Goal: Find contact information: Find contact information

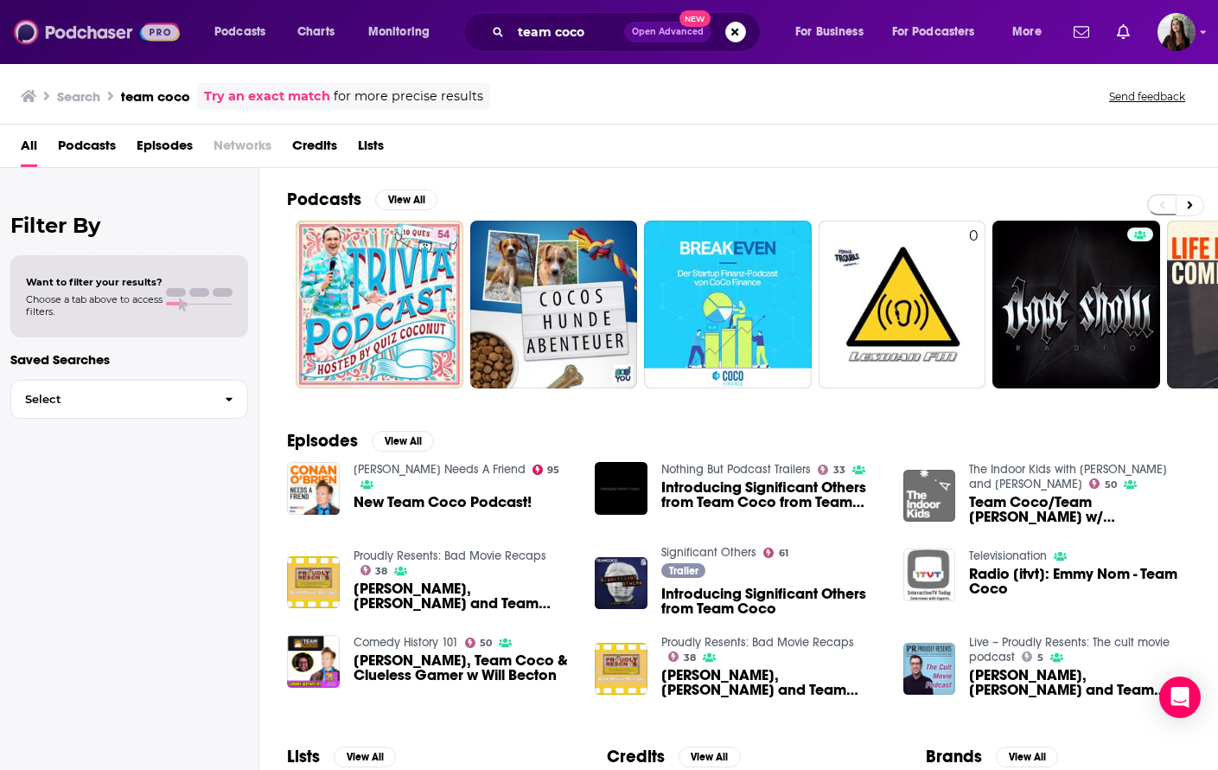
click at [120, 37] on img at bounding box center [97, 32] width 166 height 33
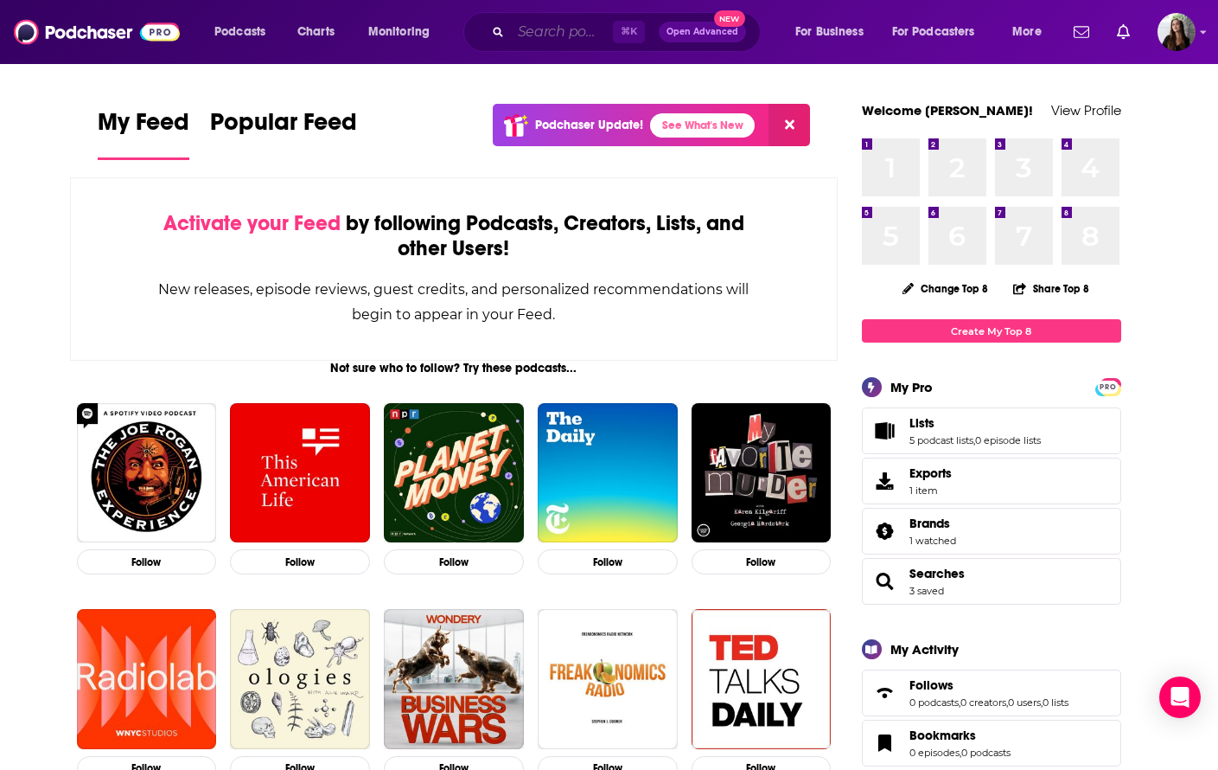
click at [525, 33] on input "Search podcasts, credits, & more..." at bounding box center [562, 32] width 102 height 28
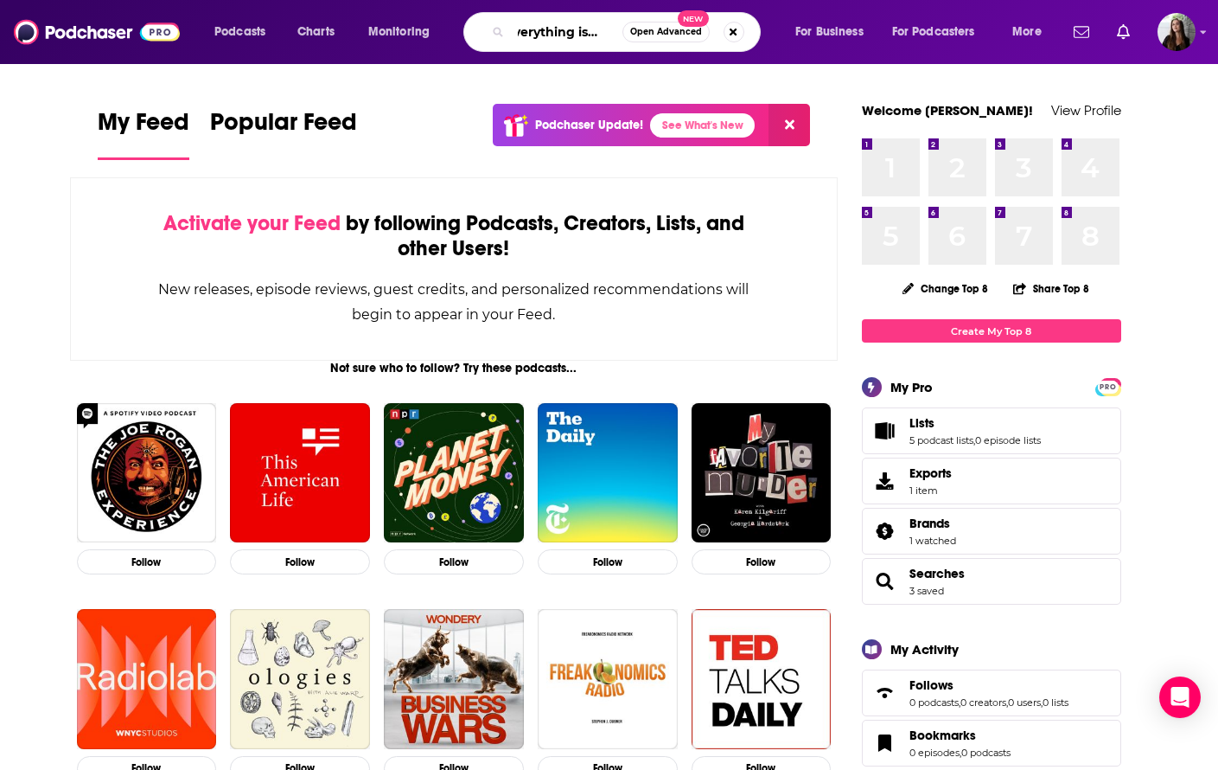
scroll to position [0, 17]
type input "everything is best"
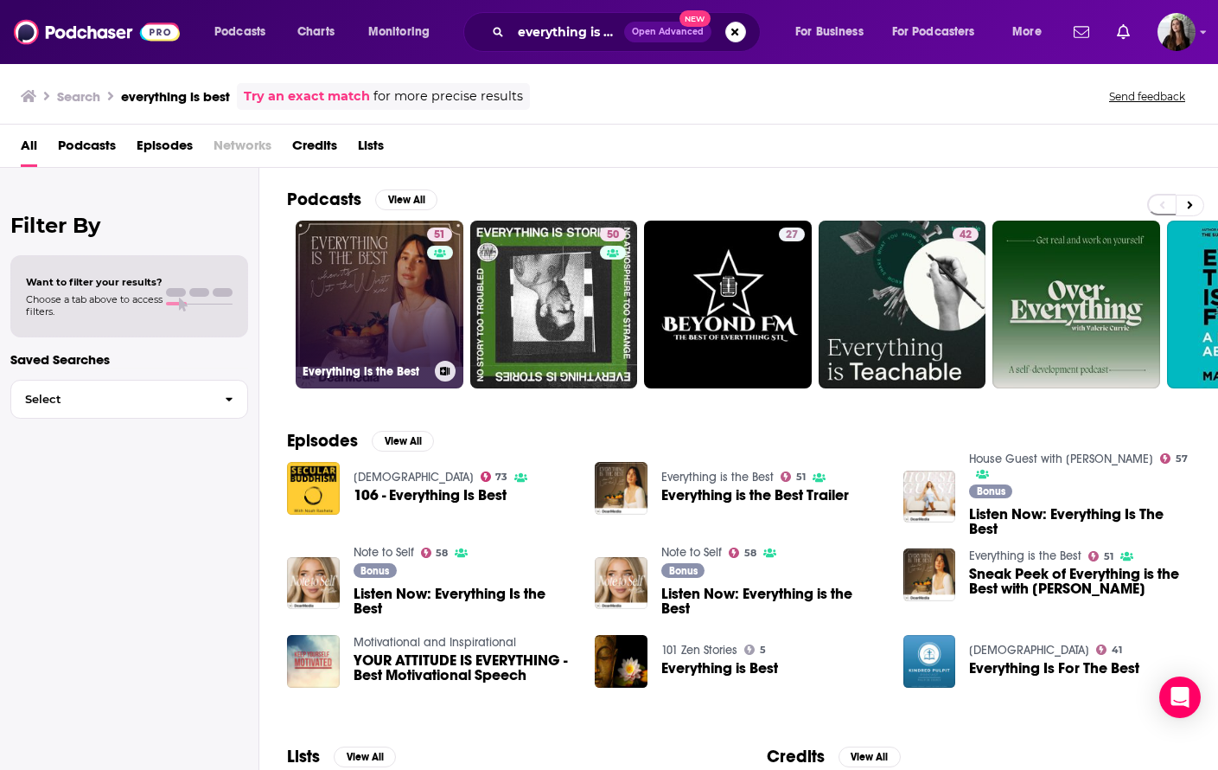
click at [381, 304] on link "51 Everything is the Best" at bounding box center [380, 304] width 168 height 168
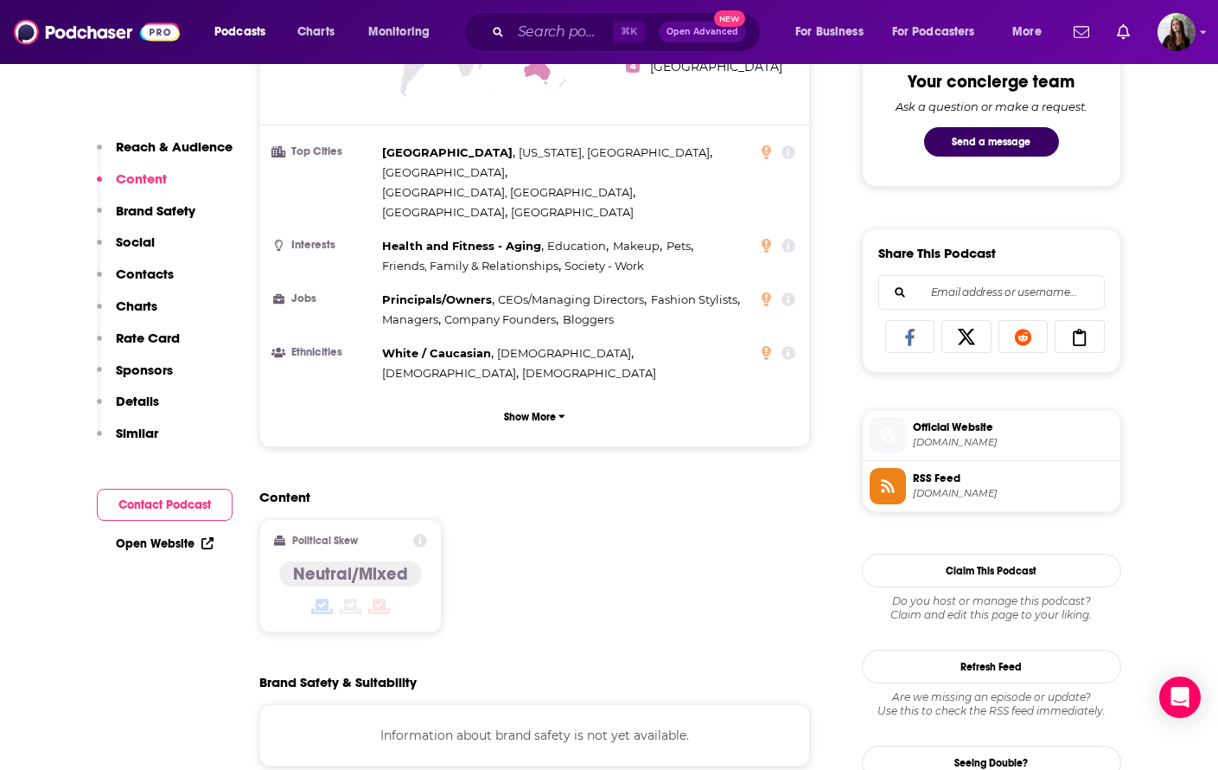
scroll to position [911, 0]
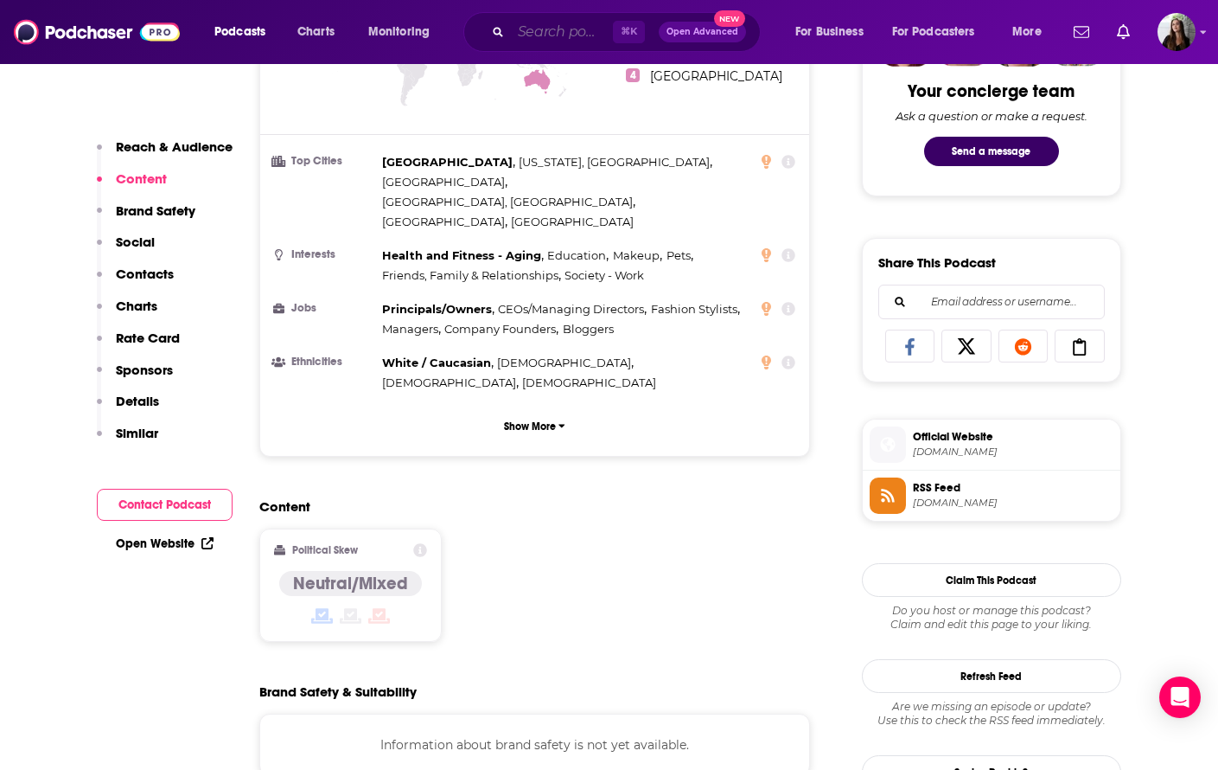
click at [538, 27] on input "Search podcasts, credits, & more..." at bounding box center [562, 32] width 102 height 28
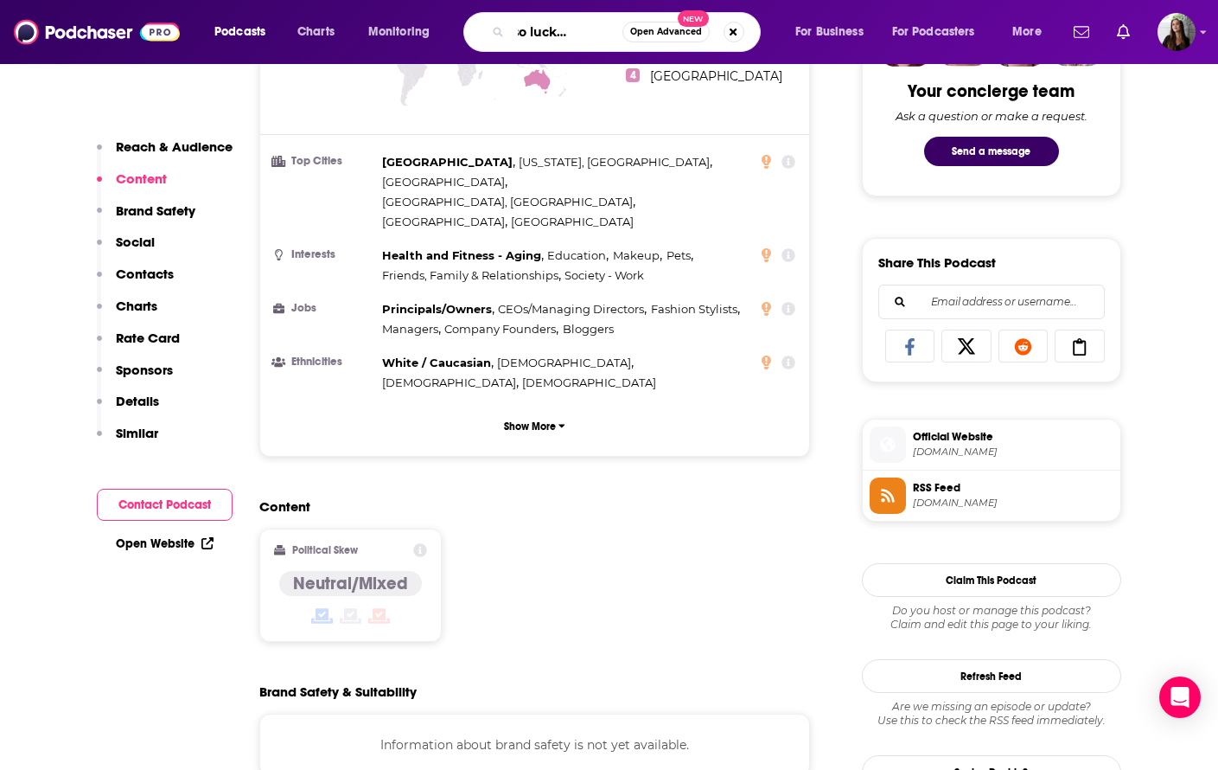
type input "she's so lucky podcast"
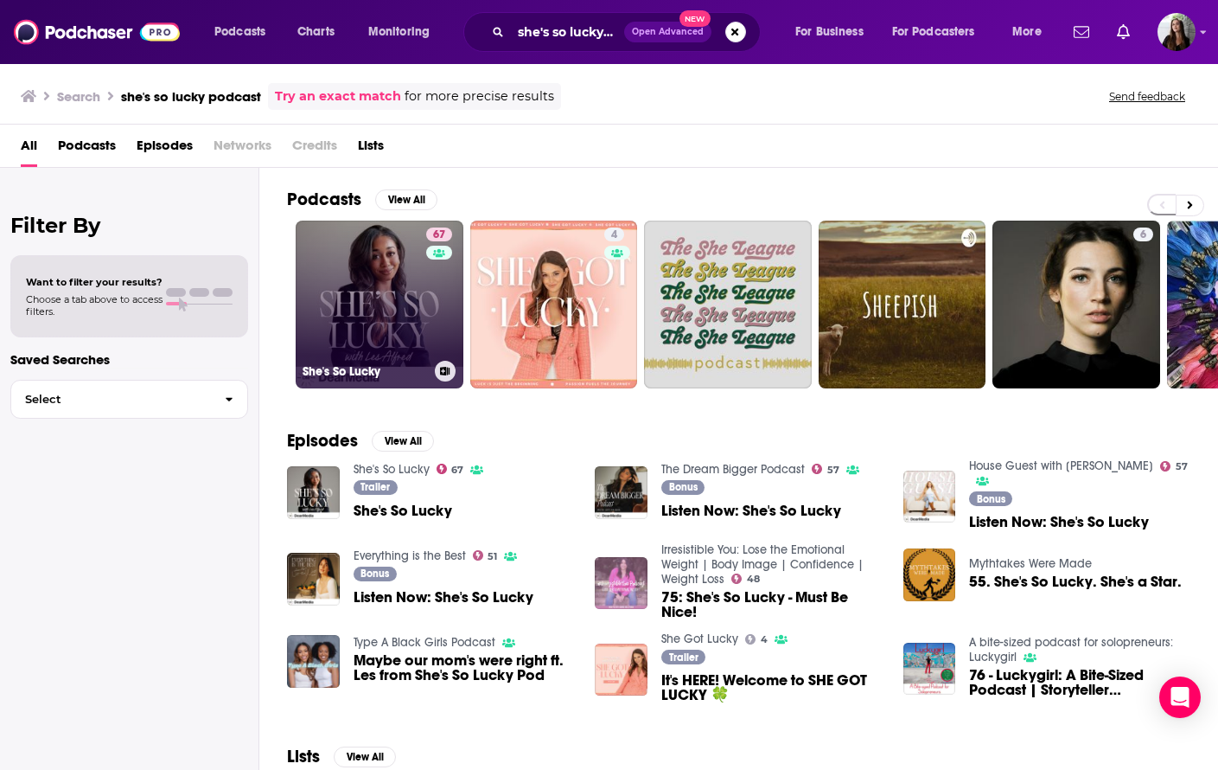
click at [412, 291] on link "67 She's So Lucky" at bounding box center [380, 304] width 168 height 168
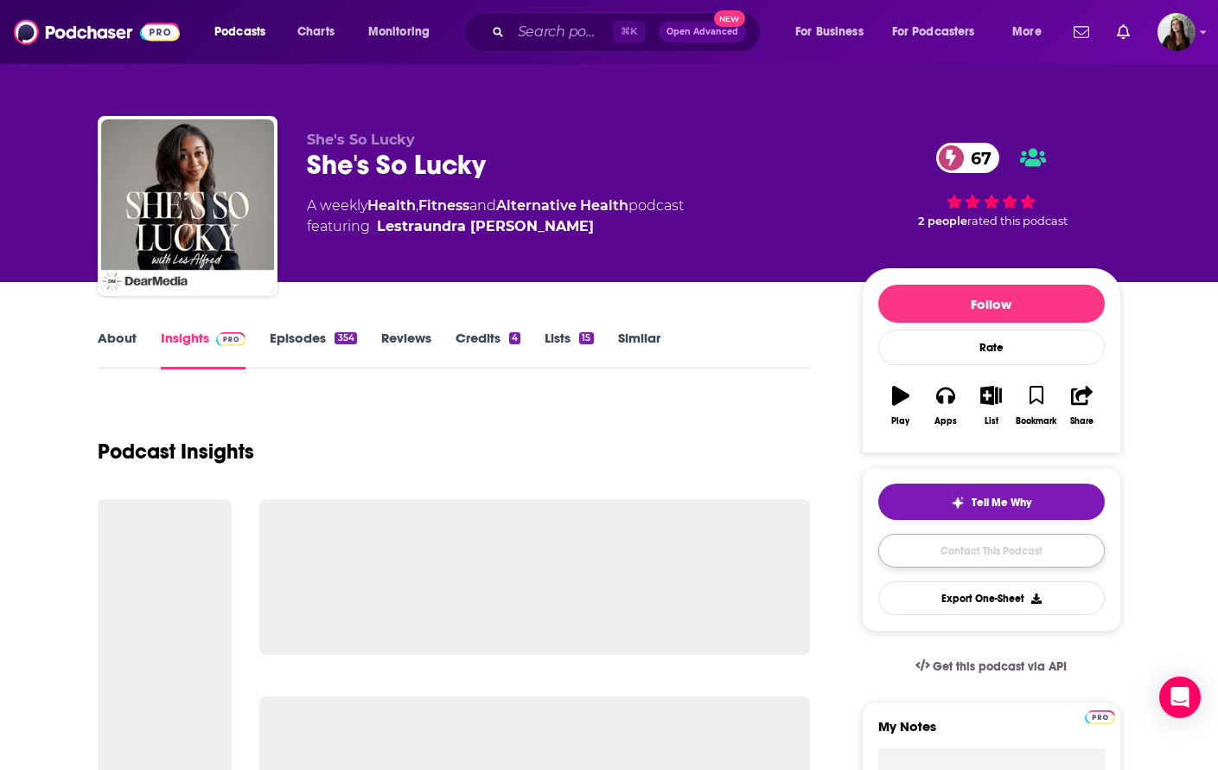
click at [972, 562] on link "Contact This Podcast" at bounding box center [992, 551] width 227 height 34
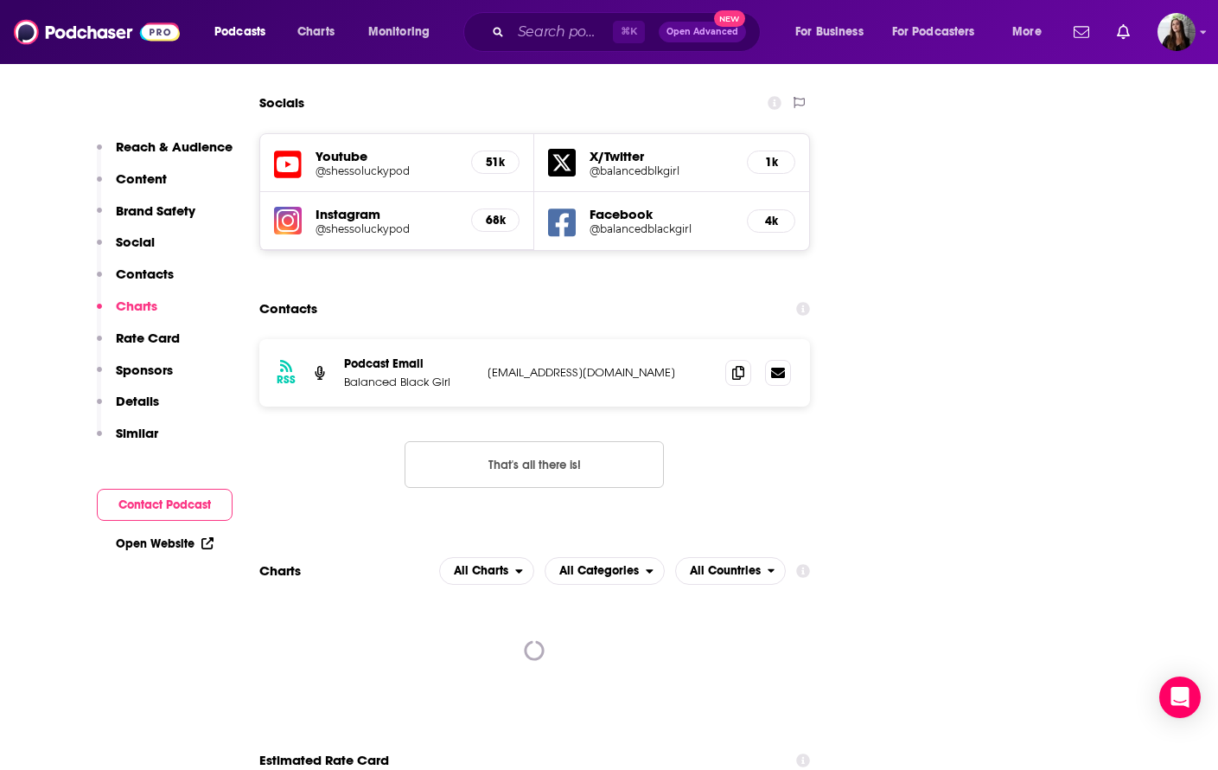
scroll to position [1975, 0]
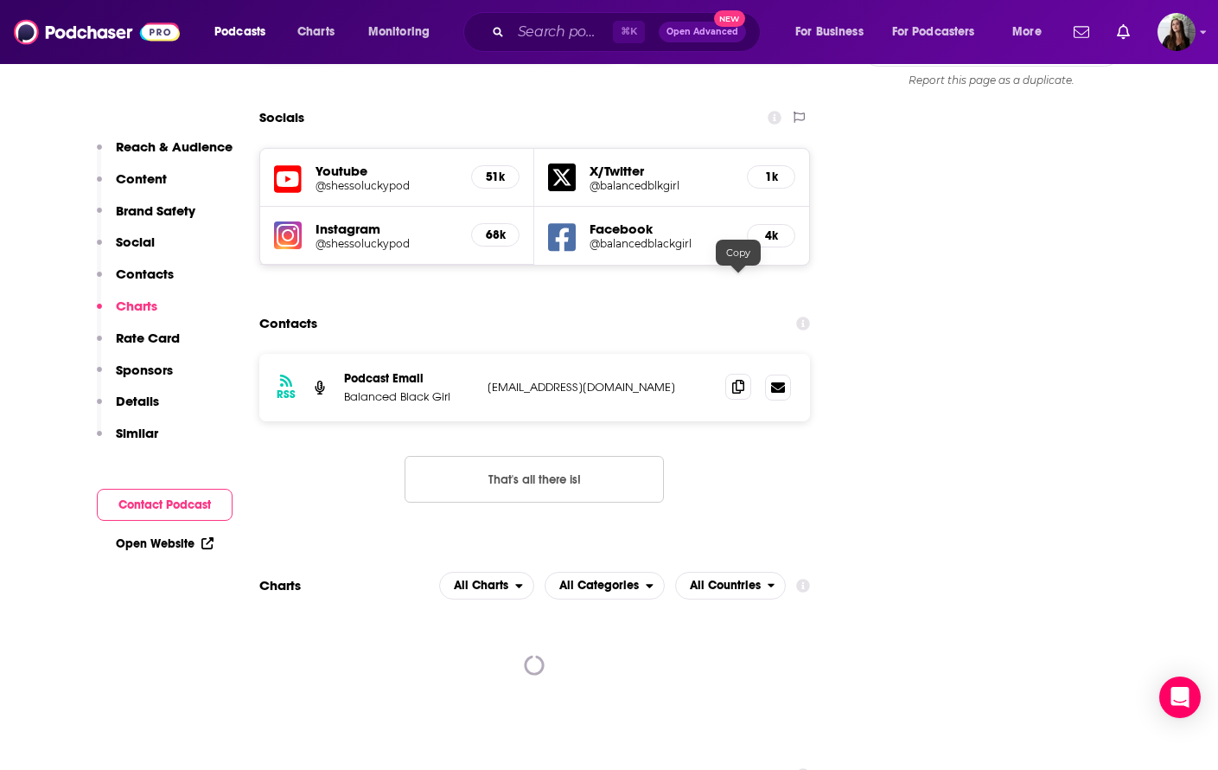
click at [727, 374] on span at bounding box center [738, 387] width 26 height 26
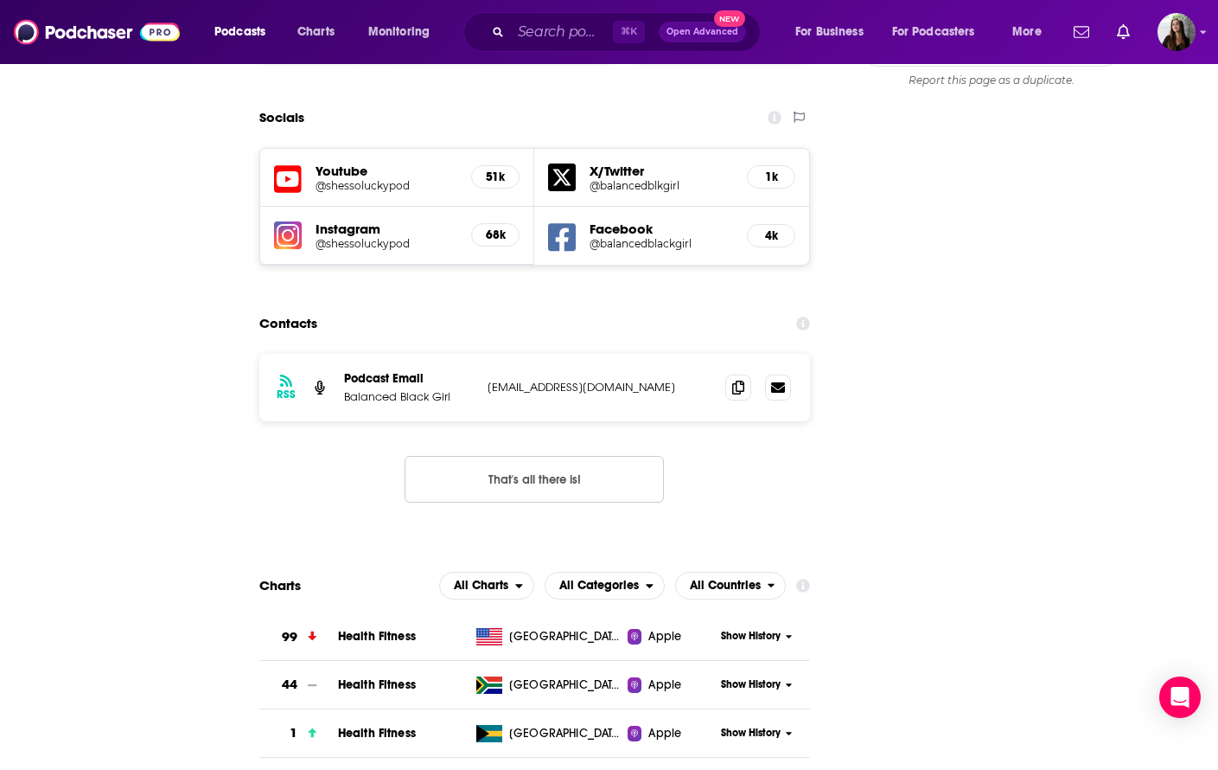
scroll to position [0, 0]
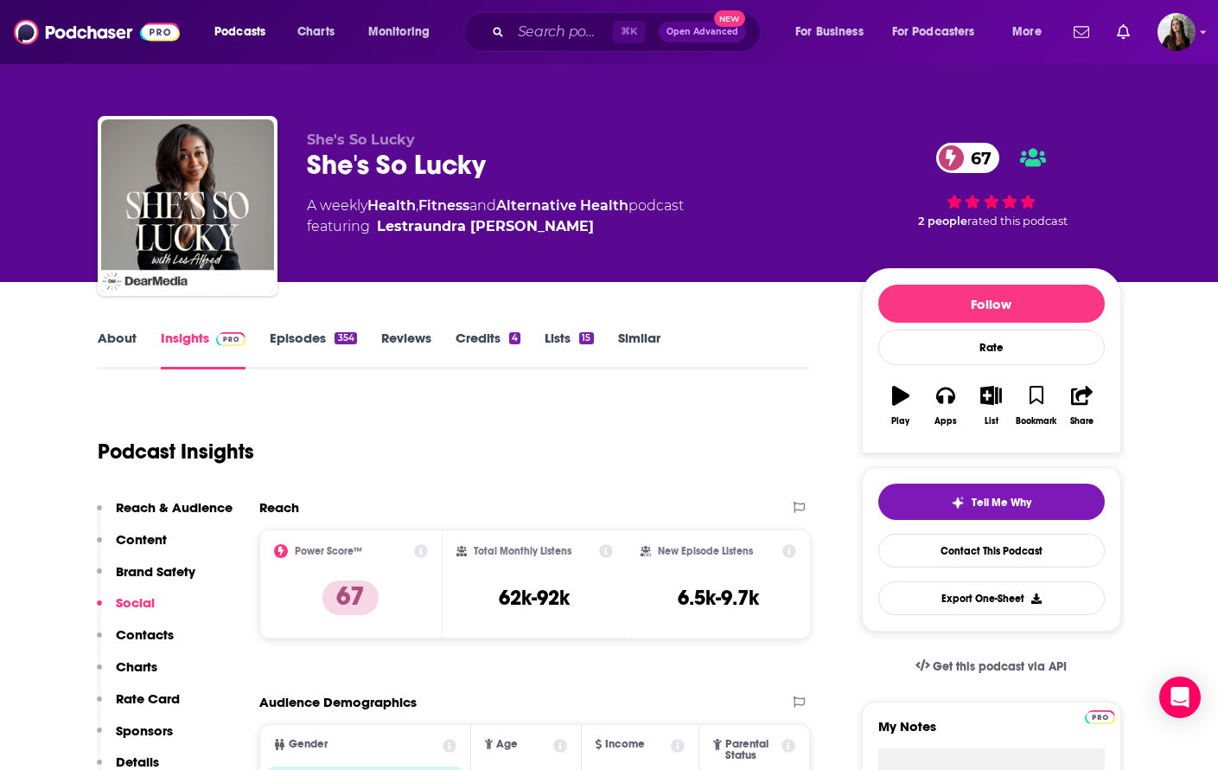
click at [126, 340] on link "About" at bounding box center [117, 349] width 39 height 40
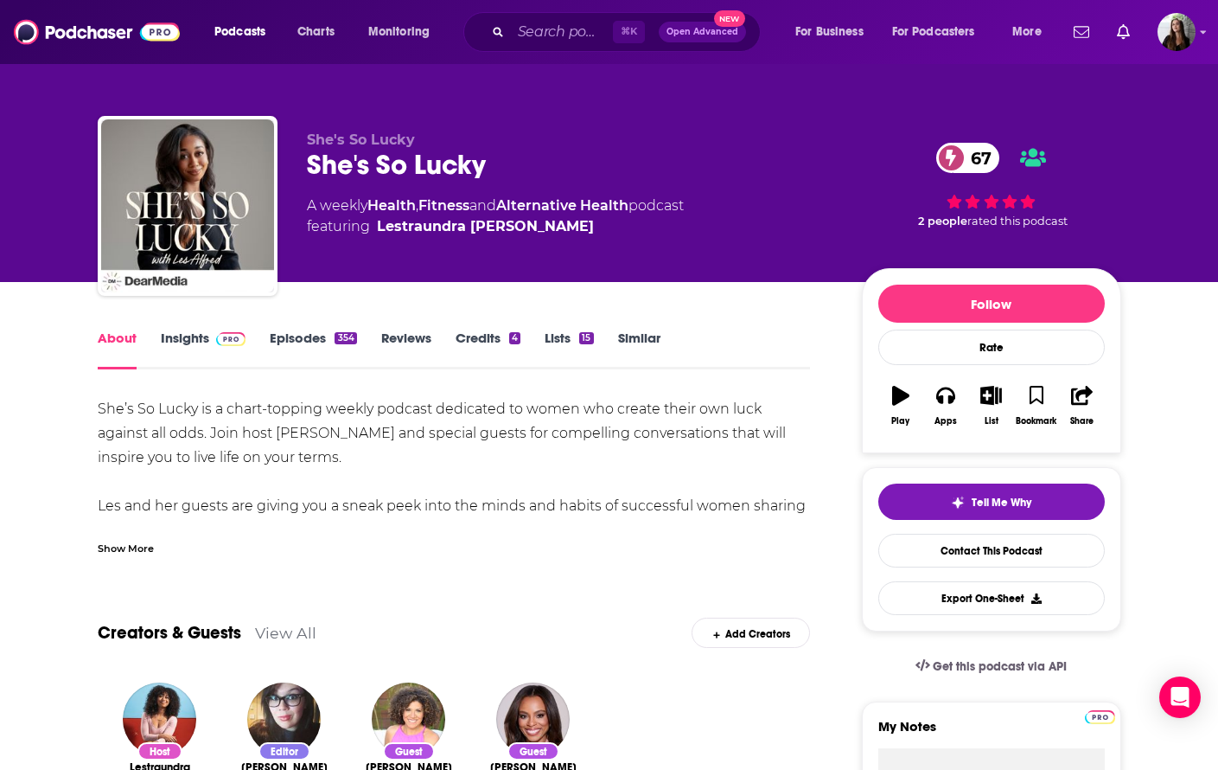
click at [152, 548] on div "Show More" at bounding box center [126, 547] width 56 height 16
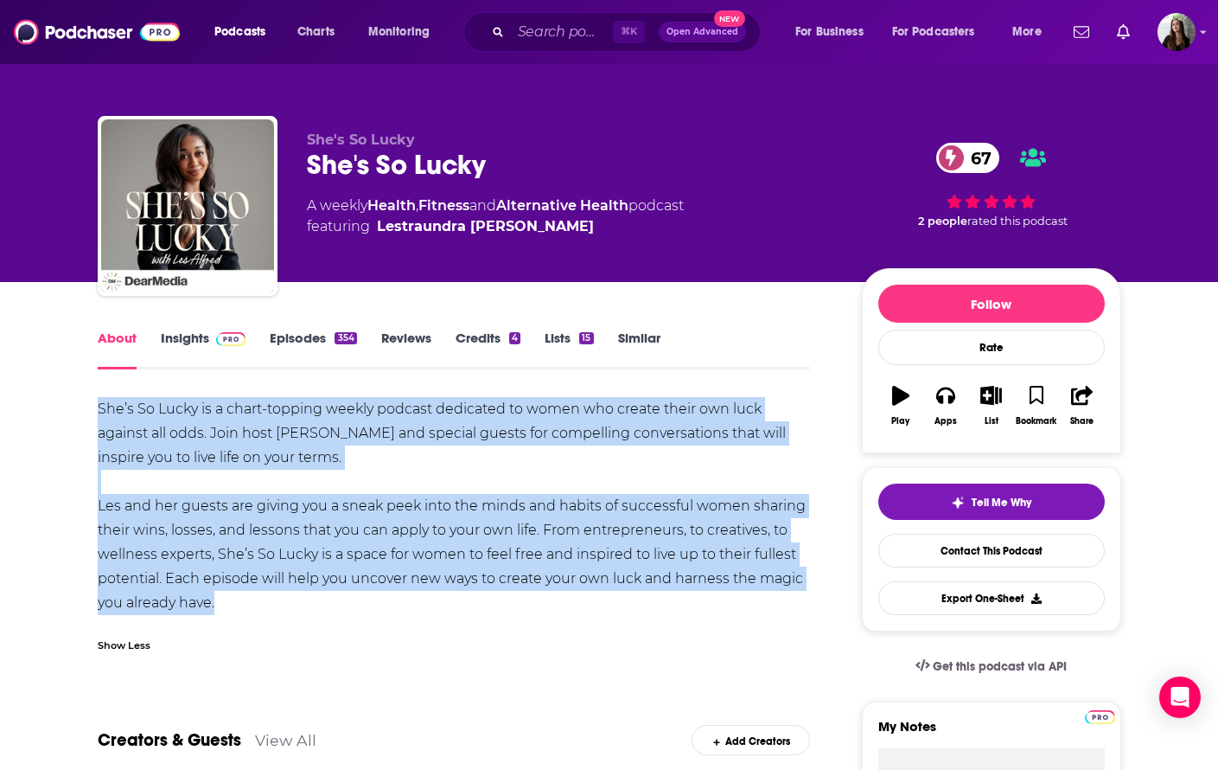
drag, startPoint x: 93, startPoint y: 401, endPoint x: 247, endPoint y: 632, distance: 277.5
copy div "She’s So Lucky is a chart-topping weekly podcast dedicated to women who create …"
click at [936, 550] on link "Contact This Podcast" at bounding box center [992, 551] width 227 height 34
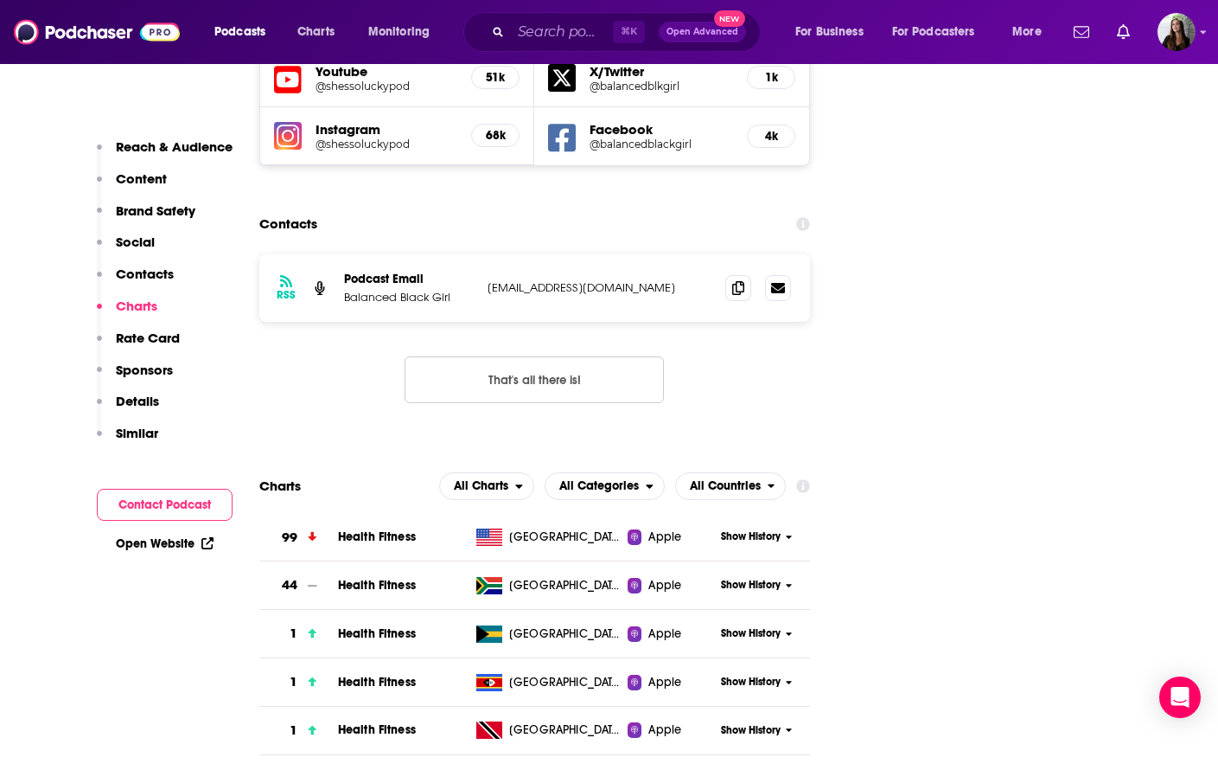
scroll to position [2072, 0]
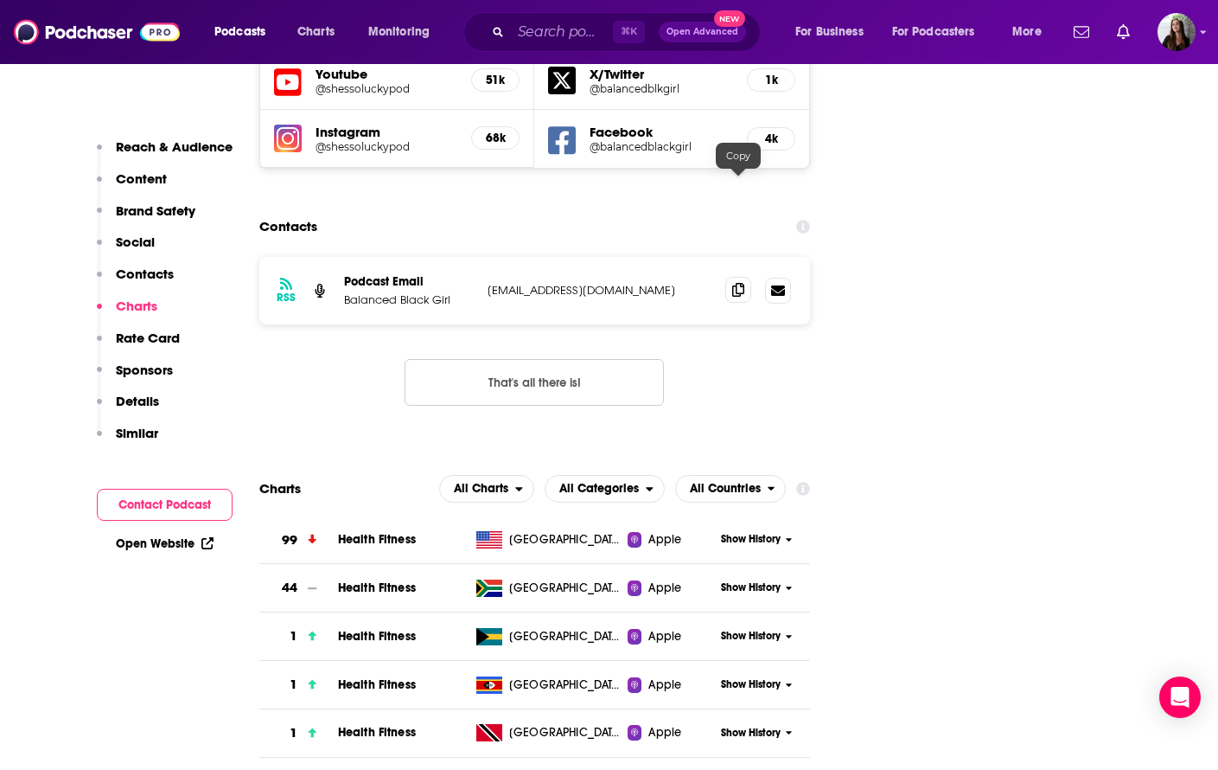
click at [739, 283] on icon at bounding box center [738, 290] width 12 height 14
click at [737, 283] on icon at bounding box center [738, 290] width 12 height 14
click at [554, 29] on input "Search podcasts, credits, & more..." at bounding box center [562, 32] width 102 height 28
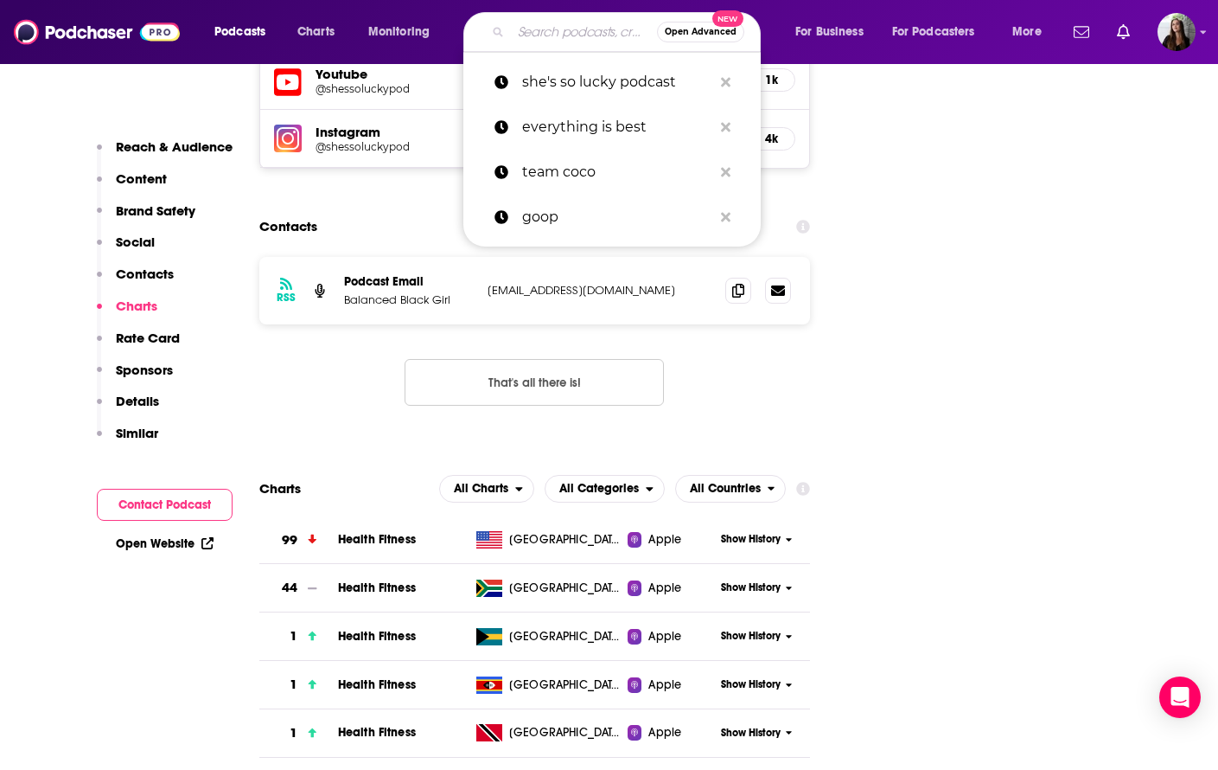
paste input "I'll Have Another with [PERSON_NAME] Podcast"
type input "I'll Have Another with [PERSON_NAME] Podcast"
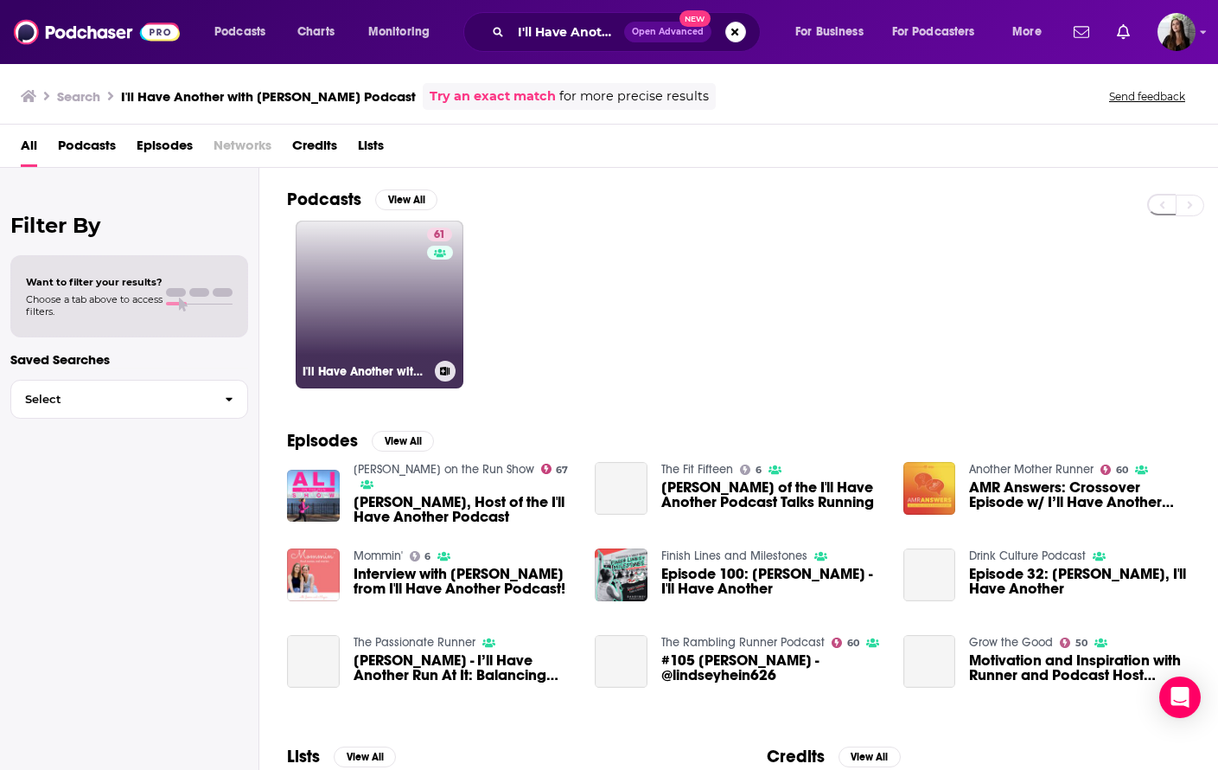
click at [380, 279] on link "61 I'll Have Another with [PERSON_NAME] Podcast" at bounding box center [380, 304] width 168 height 168
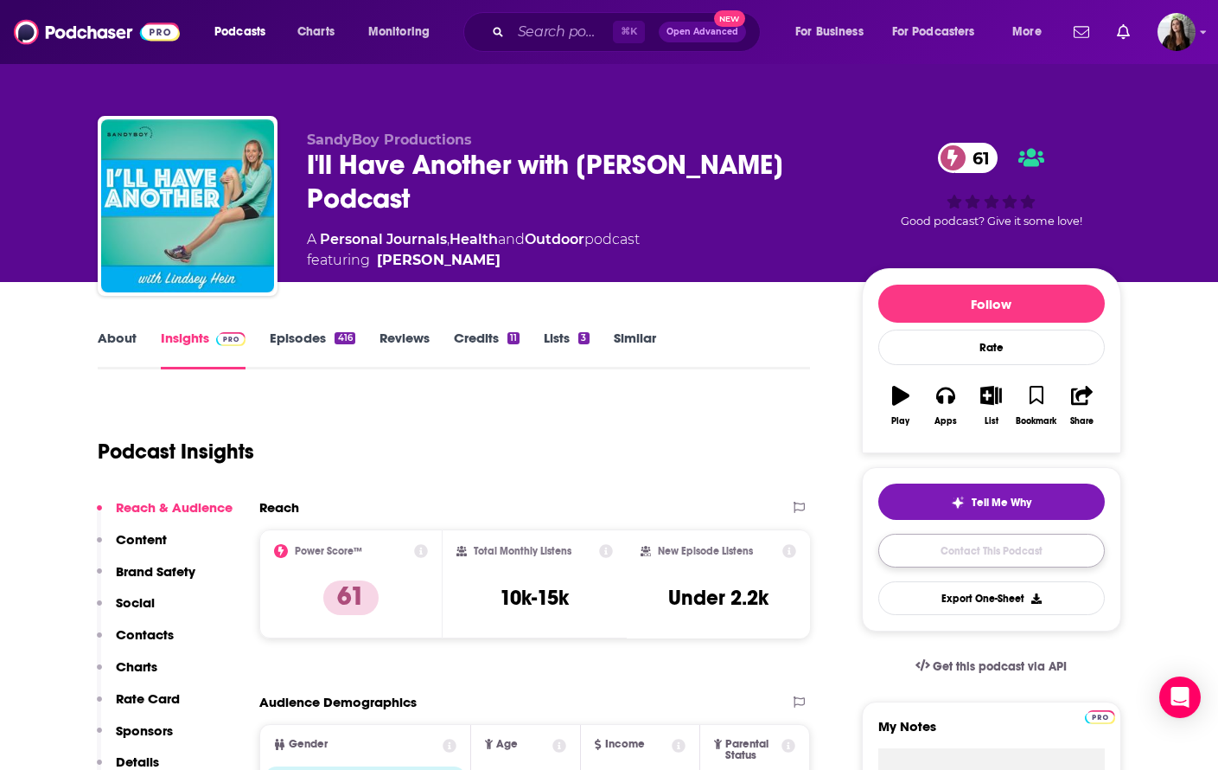
click at [1040, 553] on link "Contact This Podcast" at bounding box center [992, 551] width 227 height 34
click at [111, 332] on link "About" at bounding box center [117, 349] width 39 height 40
